Goal: Find contact information: Find contact information

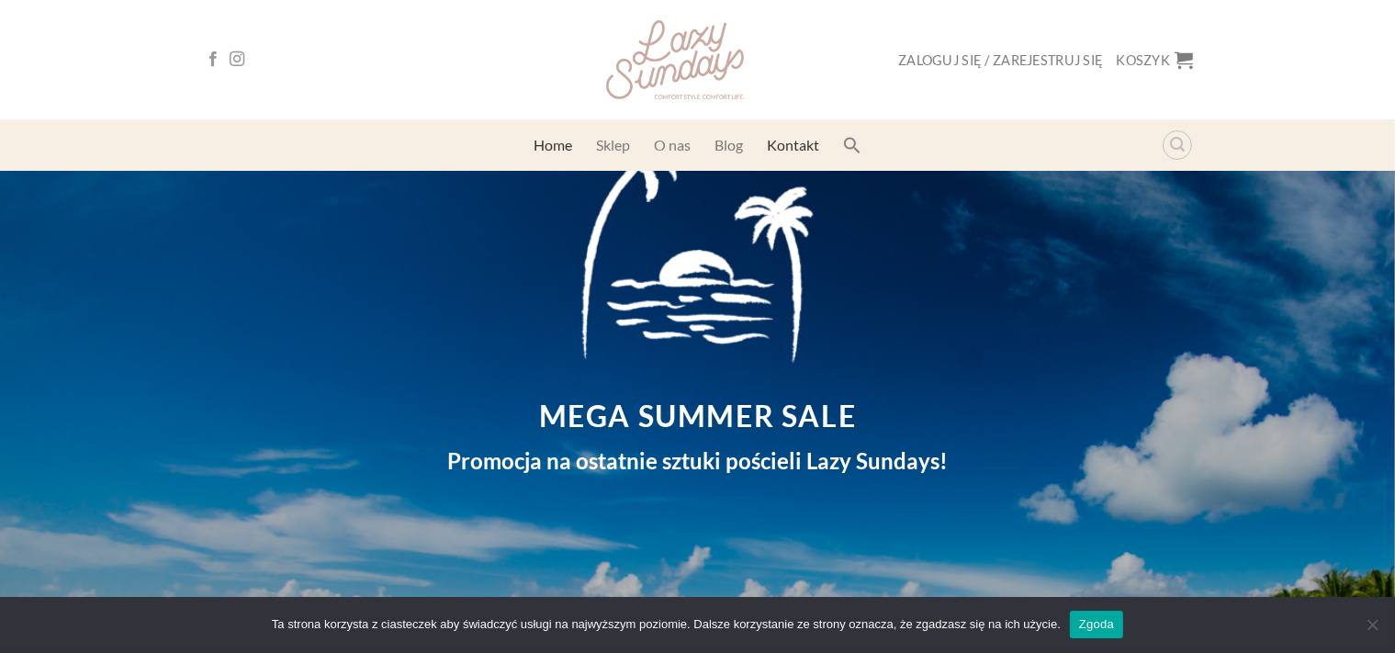
click at [792, 151] on link "Kontakt" at bounding box center [793, 145] width 52 height 33
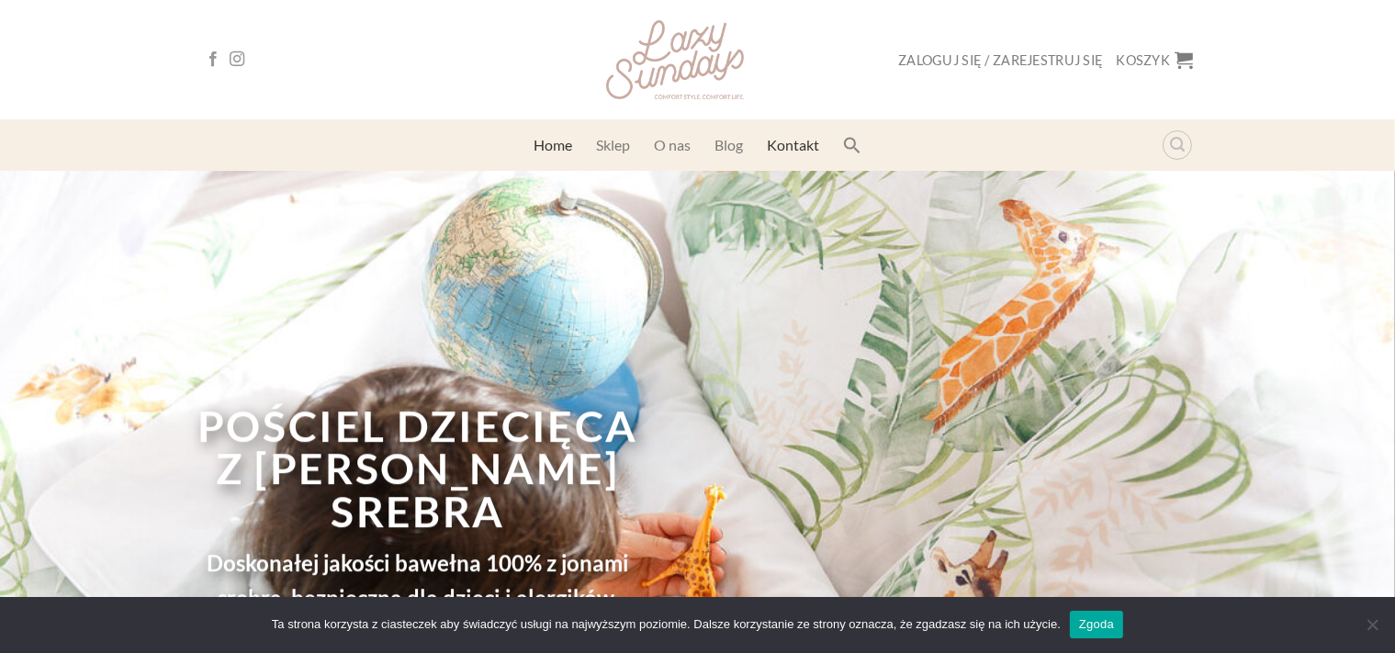
click at [792, 145] on link "Kontakt" at bounding box center [793, 145] width 52 height 33
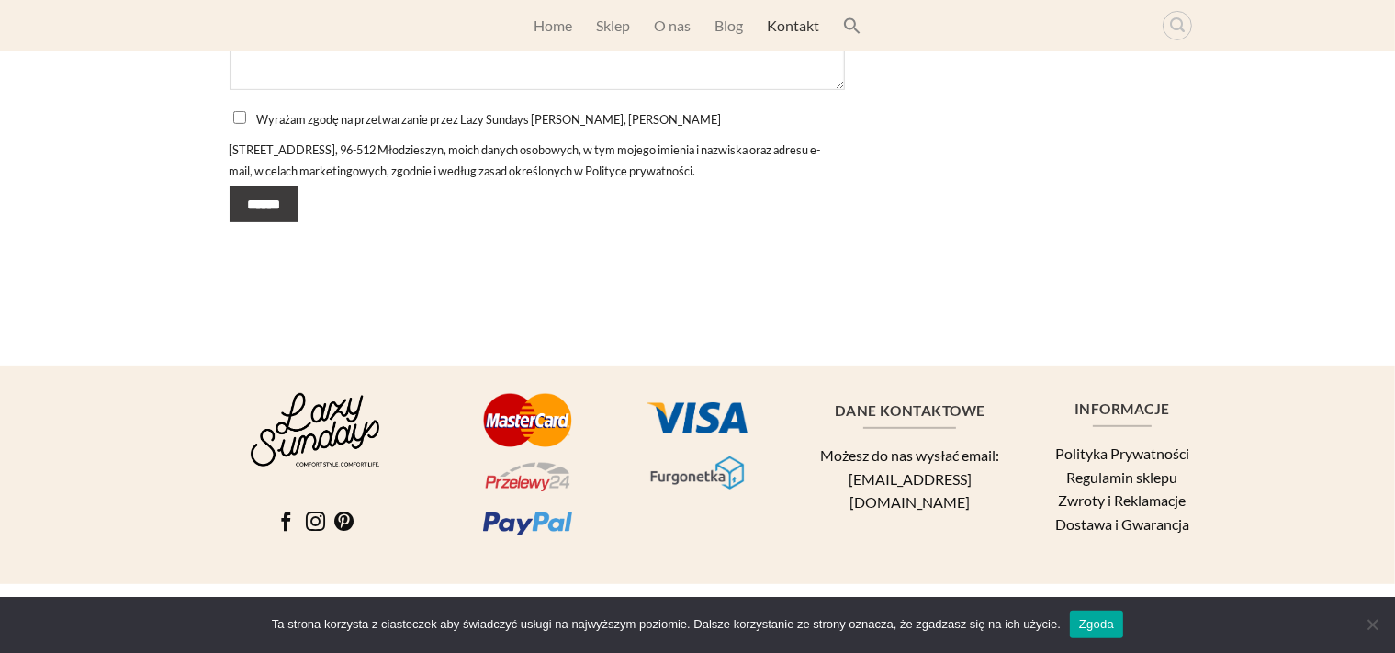
scroll to position [739, 0]
